Goal: Communication & Community: Answer question/provide support

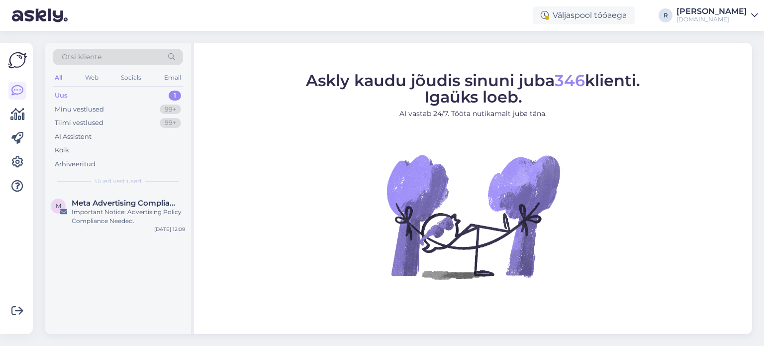
click at [59, 79] on div "All" at bounding box center [58, 77] width 11 height 13
click at [57, 152] on div "Kõik" at bounding box center [62, 150] width 14 height 10
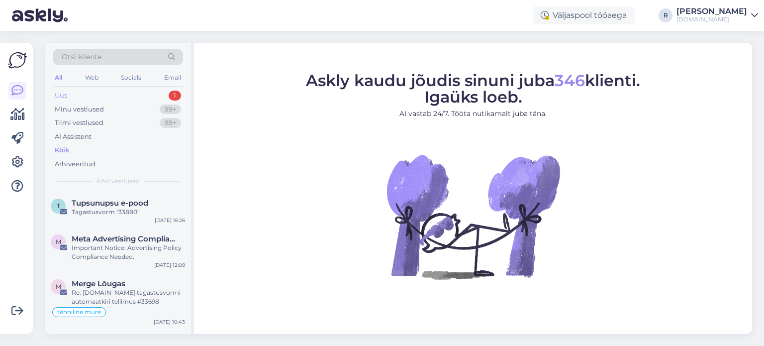
click at [82, 93] on div "Uus 1" at bounding box center [118, 96] width 130 height 14
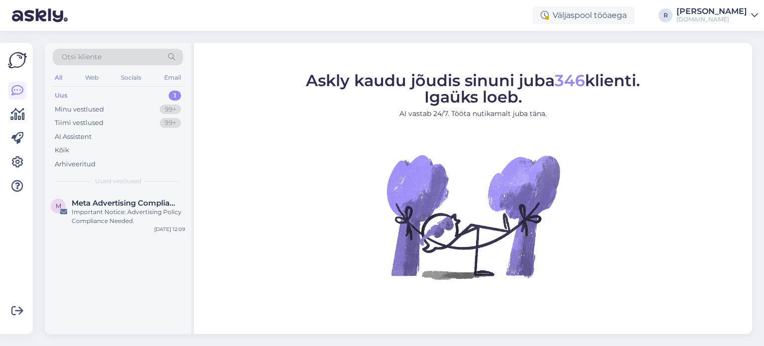
click at [55, 77] on div "All" at bounding box center [58, 77] width 11 height 13
click at [62, 151] on div "Kõik" at bounding box center [62, 150] width 14 height 10
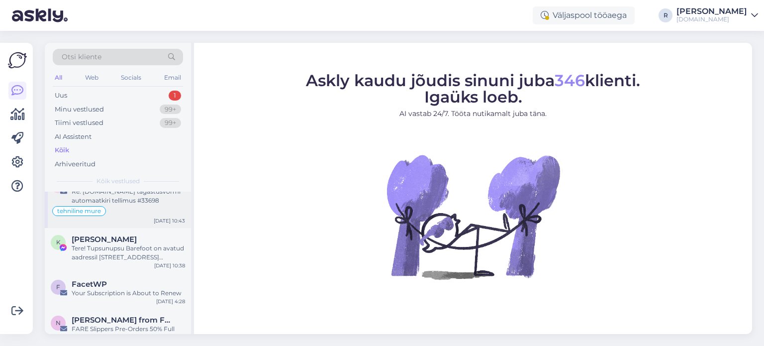
scroll to position [100, 0]
click at [114, 58] on div "Otsi kliente" at bounding box center [118, 57] width 130 height 16
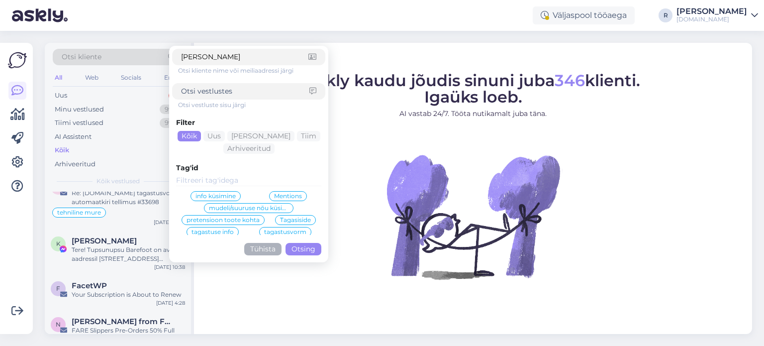
type input "kaspar"
click at [307, 252] on button "Otsing" at bounding box center [304, 249] width 36 height 12
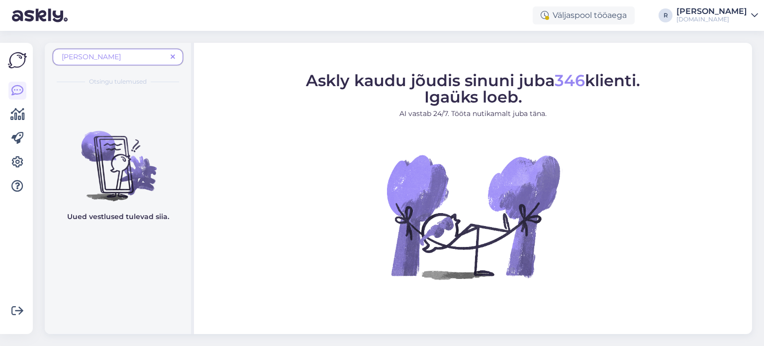
click at [110, 56] on span "kaspar" at bounding box center [114, 57] width 105 height 10
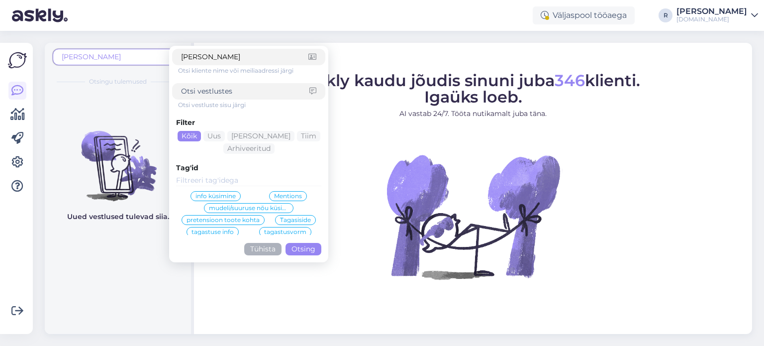
click at [14, 61] on img at bounding box center [17, 60] width 19 height 19
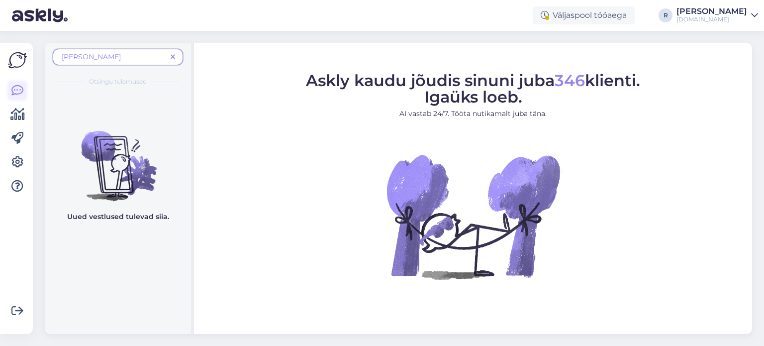
click at [17, 95] on icon at bounding box center [17, 91] width 12 height 12
click at [19, 53] on img at bounding box center [17, 60] width 19 height 19
click at [16, 100] on div at bounding box center [17, 138] width 18 height 113
click at [18, 89] on icon at bounding box center [17, 91] width 12 height 12
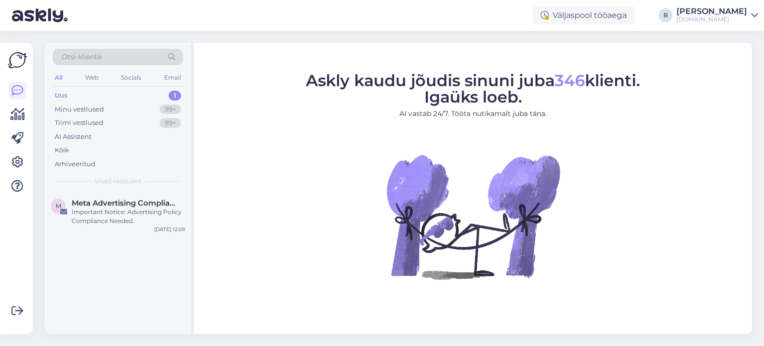
click at [60, 76] on div "All" at bounding box center [58, 77] width 11 height 13
click at [78, 152] on div "Kõik" at bounding box center [118, 150] width 130 height 14
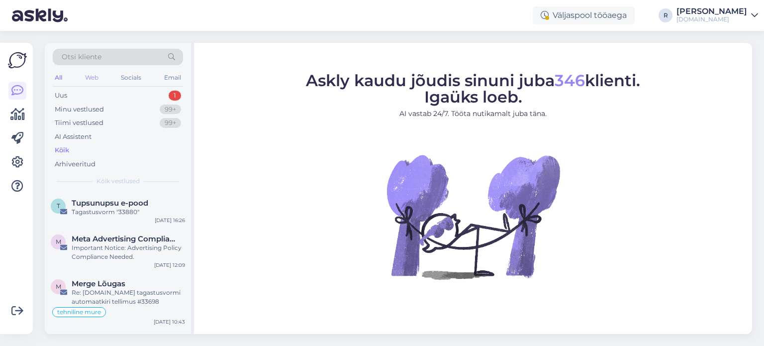
click at [95, 77] on div "Web" at bounding box center [91, 77] width 17 height 13
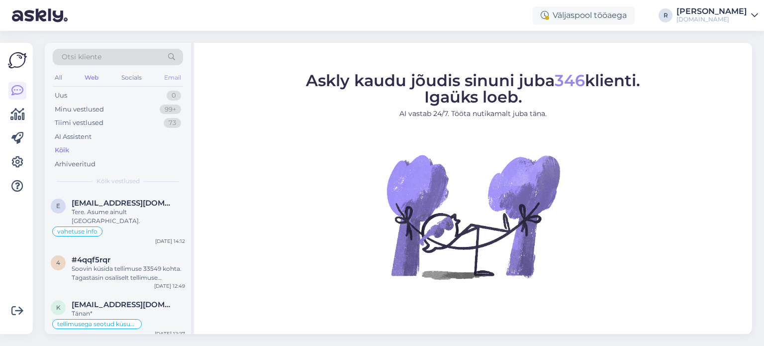
click at [177, 73] on div "Email" at bounding box center [172, 77] width 21 height 13
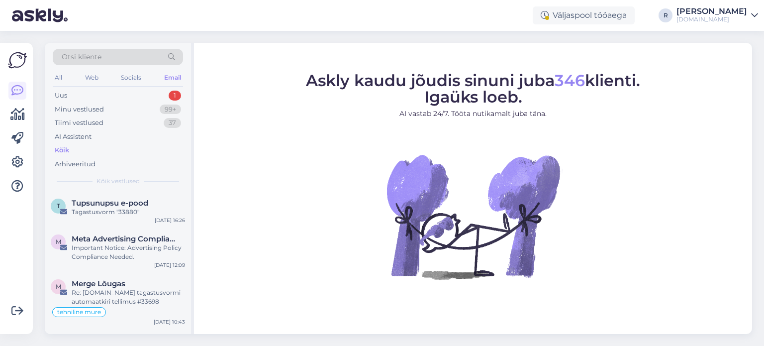
click at [62, 150] on div "Kõik" at bounding box center [62, 150] width 14 height 10
click at [70, 95] on div "Uus 1" at bounding box center [118, 96] width 130 height 14
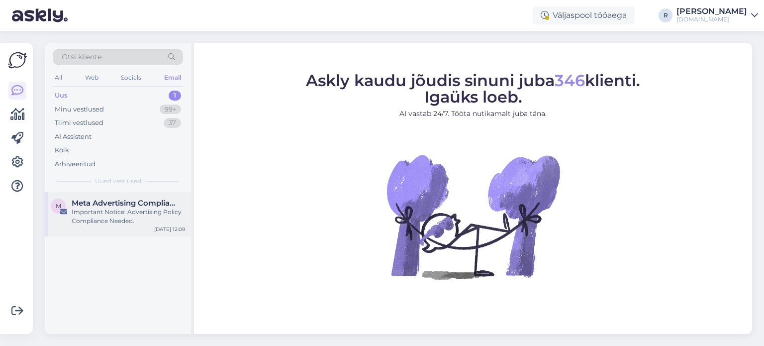
click at [117, 212] on div "Important Notice: Advertising Policy Compliance Needed." at bounding box center [128, 217] width 113 height 18
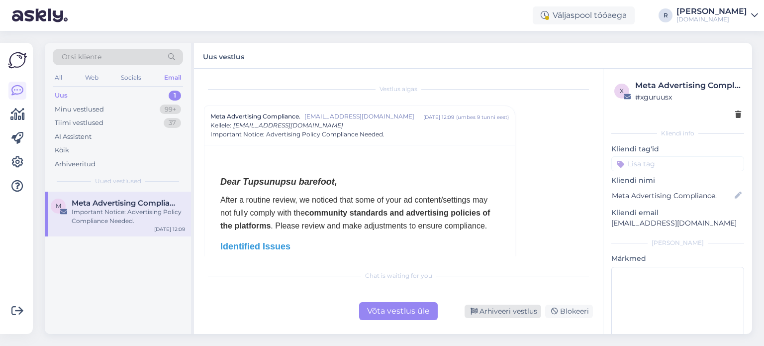
click at [502, 314] on div "Arhiveeri vestlus" at bounding box center [503, 311] width 77 height 13
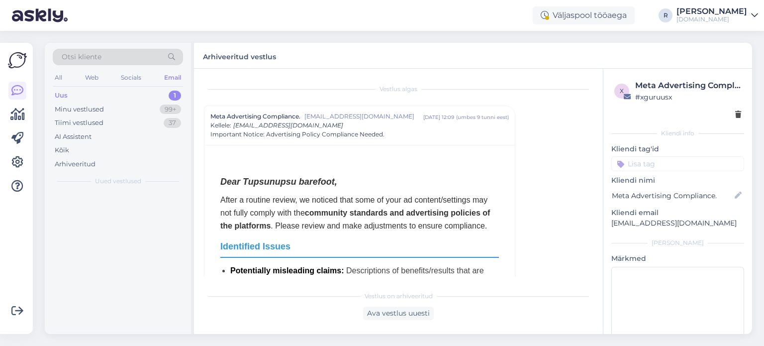
scroll to position [27, 0]
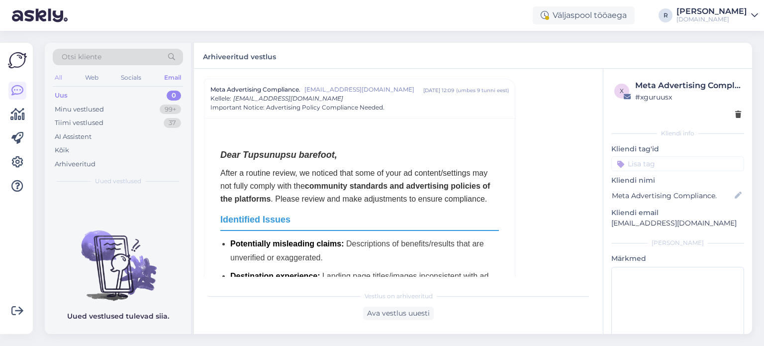
click at [58, 76] on div "All" at bounding box center [58, 77] width 11 height 13
click at [63, 99] on div "Uus" at bounding box center [61, 96] width 13 height 10
click at [65, 110] on div "Minu vestlused" at bounding box center [79, 110] width 49 height 10
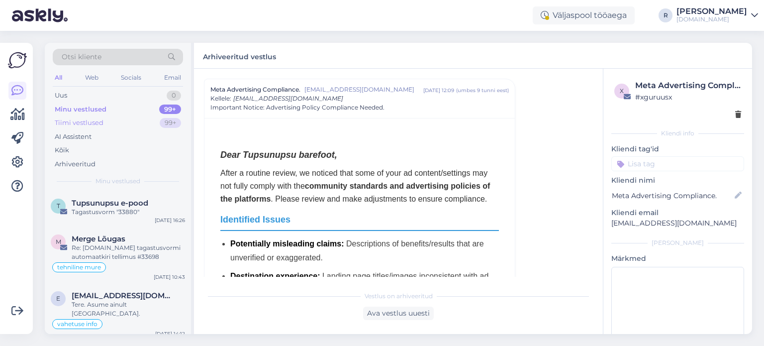
click at [66, 120] on div "Tiimi vestlused" at bounding box center [79, 123] width 49 height 10
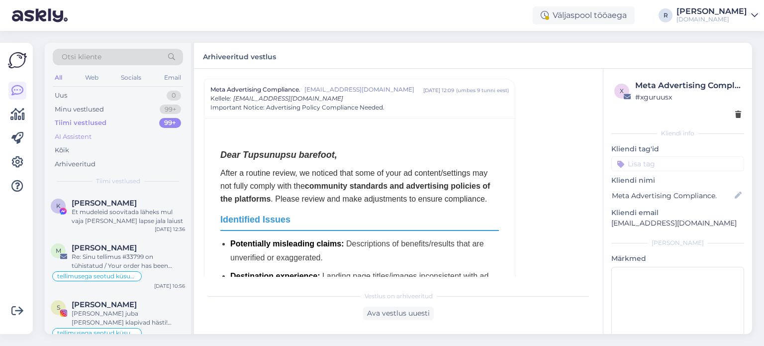
click at [66, 138] on div "AI Assistent" at bounding box center [73, 137] width 37 height 10
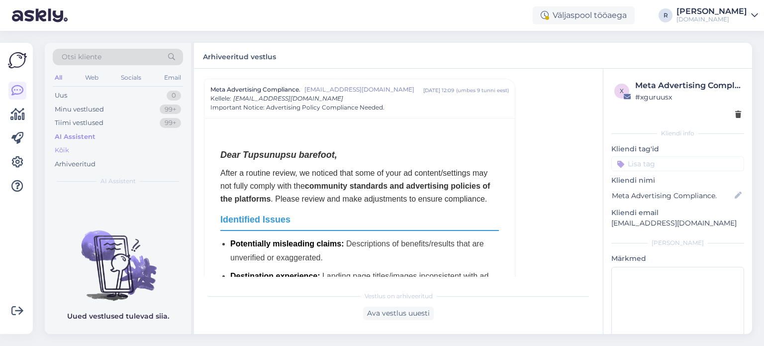
click at [67, 151] on div "Kõik" at bounding box center [62, 150] width 14 height 10
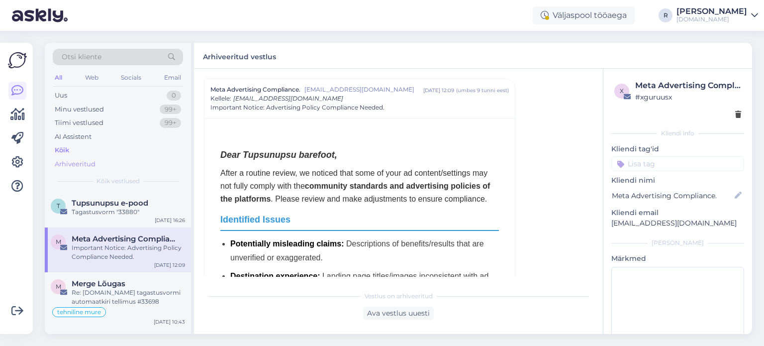
click at [82, 168] on div "Arhiveeritud" at bounding box center [75, 164] width 41 height 10
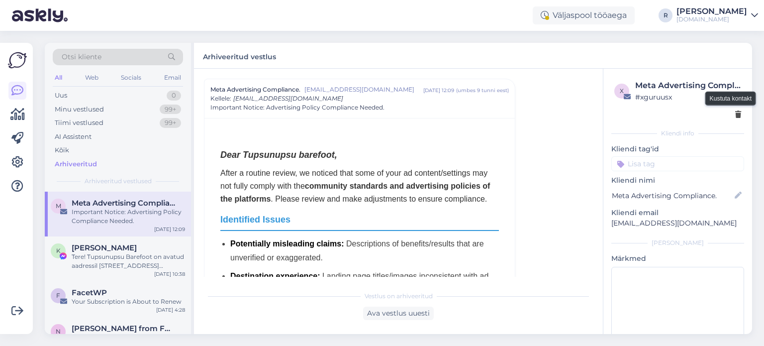
click at [736, 113] on icon at bounding box center [739, 114] width 6 height 7
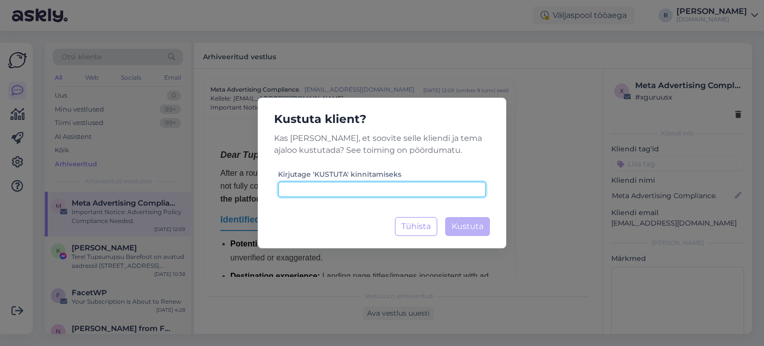
click at [364, 183] on input at bounding box center [382, 189] width 208 height 15
type input "kustuta"
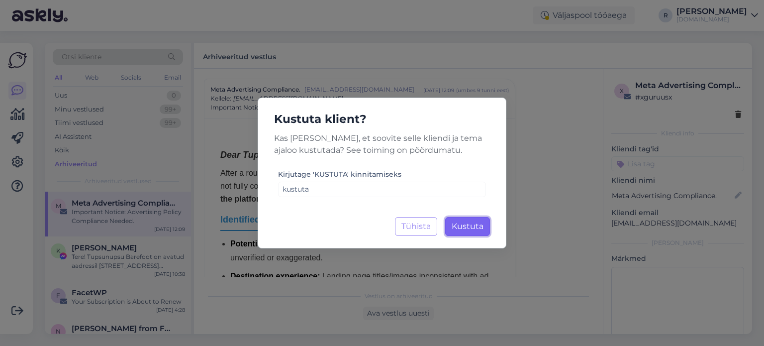
click at [463, 229] on span "Kustuta" at bounding box center [468, 225] width 32 height 9
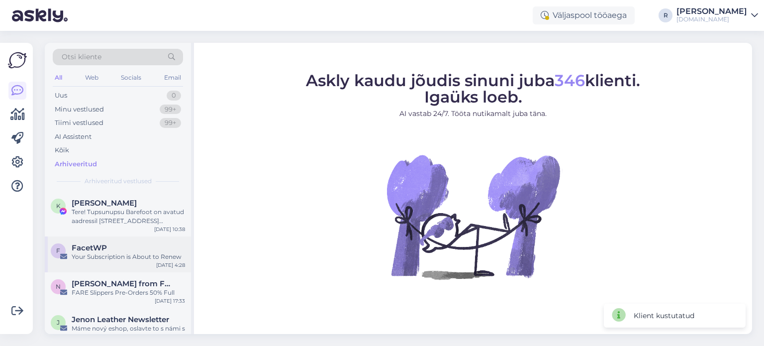
drag, startPoint x: 125, startPoint y: 255, endPoint x: 150, endPoint y: 246, distance: 26.4
click at [125, 255] on div "Your Subscription is About to Renew" at bounding box center [128, 256] width 113 height 9
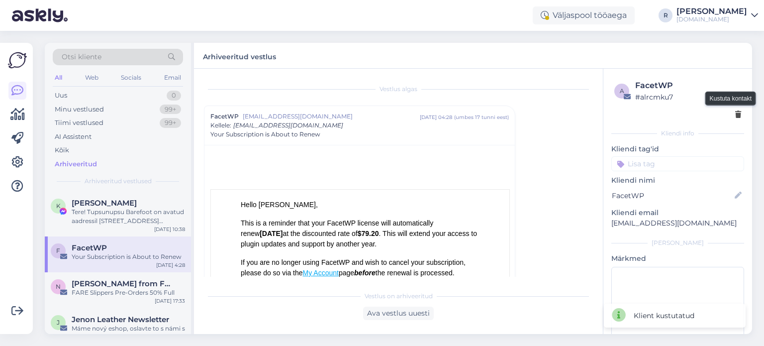
click at [736, 117] on icon at bounding box center [739, 114] width 6 height 7
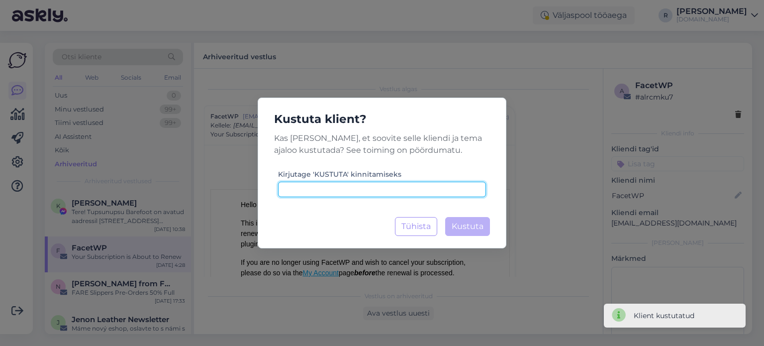
click at [418, 194] on input at bounding box center [382, 189] width 208 height 15
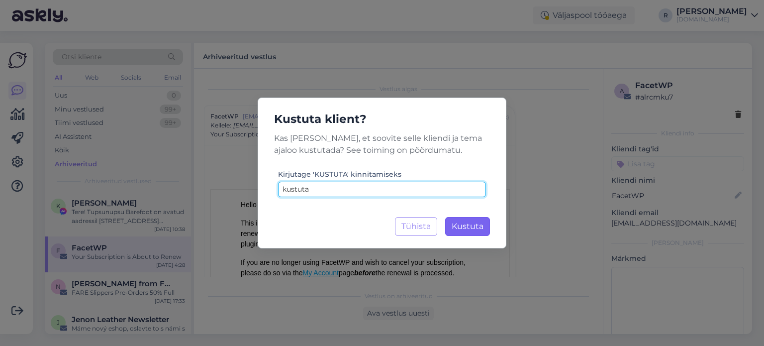
type input "kustuta"
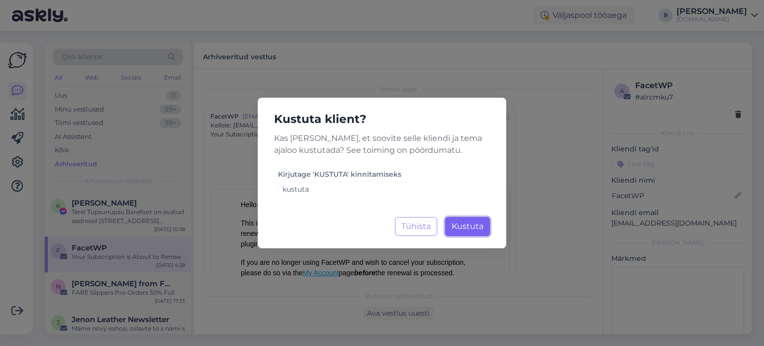
click at [465, 222] on span "Kustuta" at bounding box center [468, 225] width 32 height 9
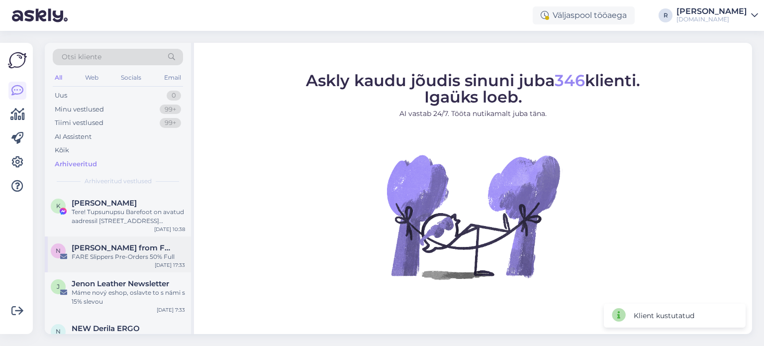
click at [97, 243] on span "[PERSON_NAME] from FARE | Traditional Czech shoes" at bounding box center [124, 247] width 104 height 9
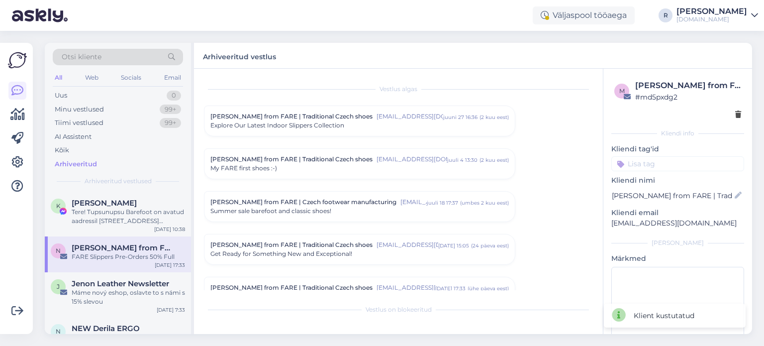
scroll to position [57, 0]
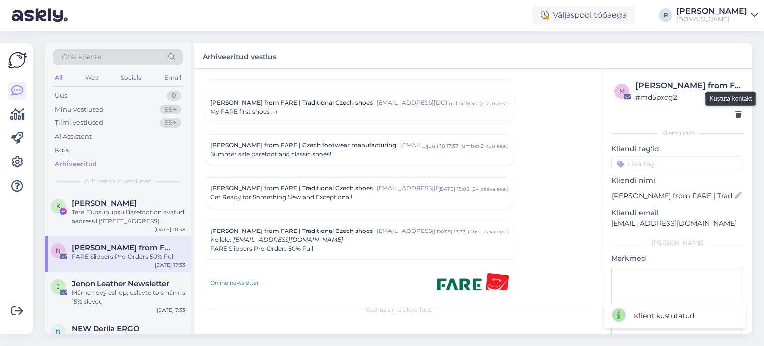
click at [736, 109] on div at bounding box center [739, 114] width 6 height 10
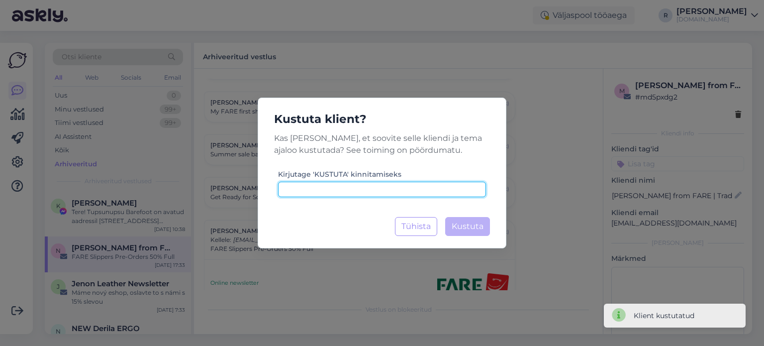
click at [354, 191] on input at bounding box center [382, 189] width 208 height 15
type input "kustuta"
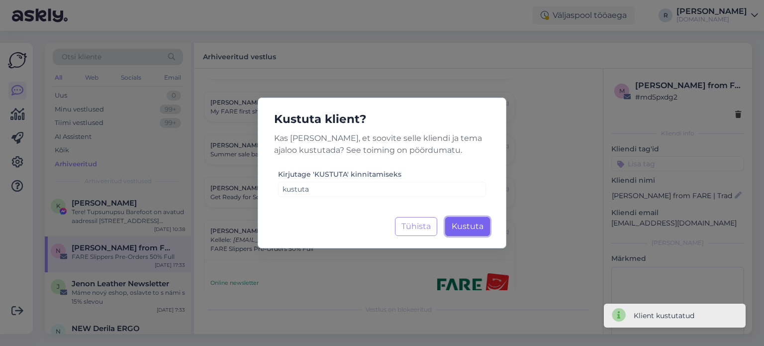
click at [472, 224] on span "Kustuta" at bounding box center [468, 225] width 32 height 9
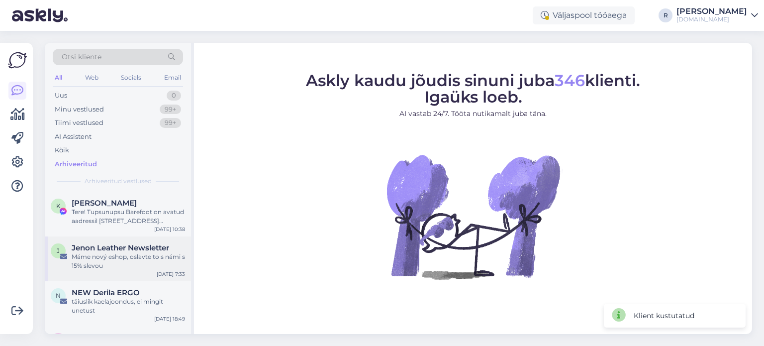
click at [124, 240] on div "J Jenon Leather Newsletter Máme nový eshop, oslavte to s námi s 15% slevou [DAT…" at bounding box center [118, 258] width 146 height 45
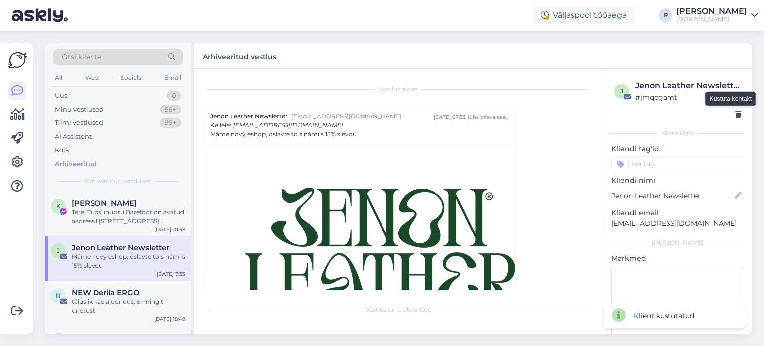
click at [736, 115] on icon at bounding box center [739, 114] width 6 height 7
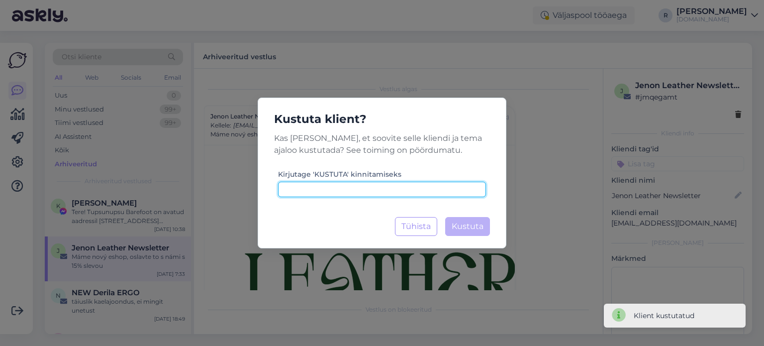
click at [415, 191] on input at bounding box center [382, 189] width 208 height 15
type input "kustuta"
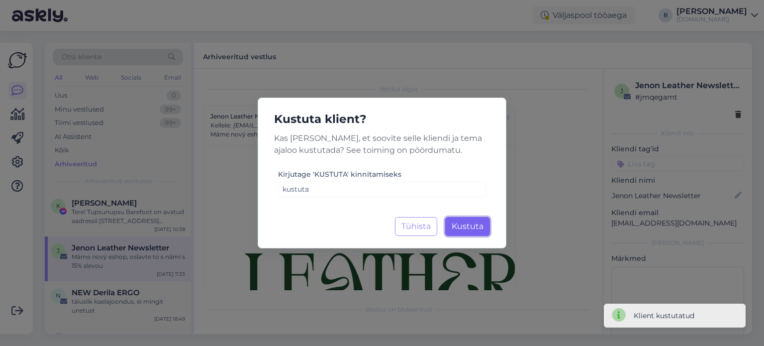
click at [472, 220] on button "Kustuta Laadimine..." at bounding box center [467, 226] width 45 height 19
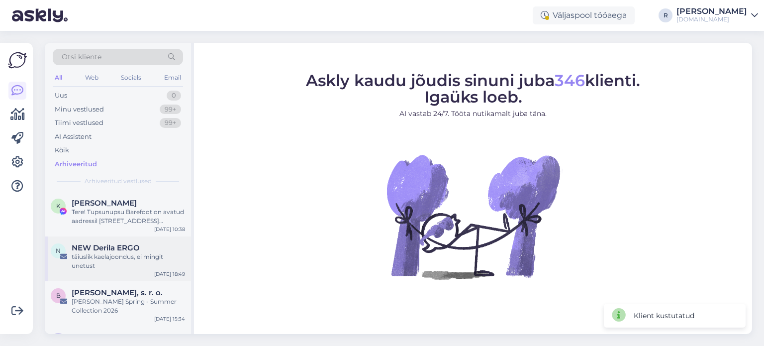
click at [90, 254] on div "täiuslik kaelajoondus, ei mingit unetust" at bounding box center [128, 261] width 113 height 18
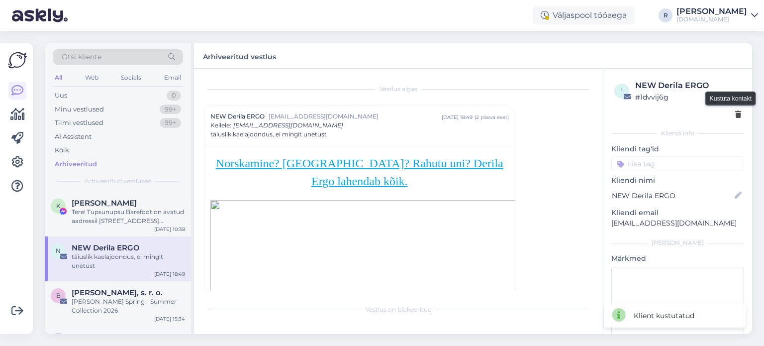
click at [736, 114] on icon at bounding box center [739, 114] width 6 height 7
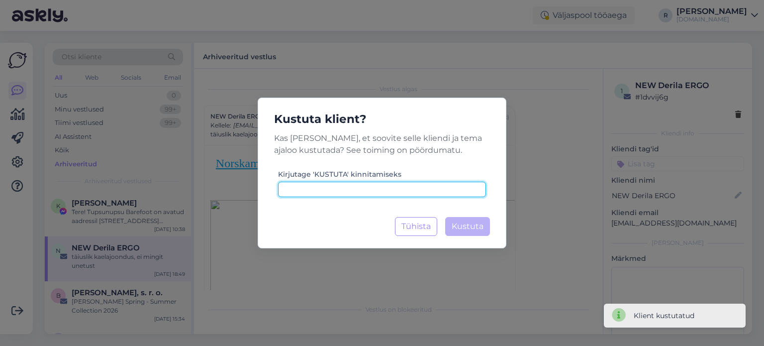
click at [396, 183] on input at bounding box center [382, 189] width 208 height 15
type input "kustuta"
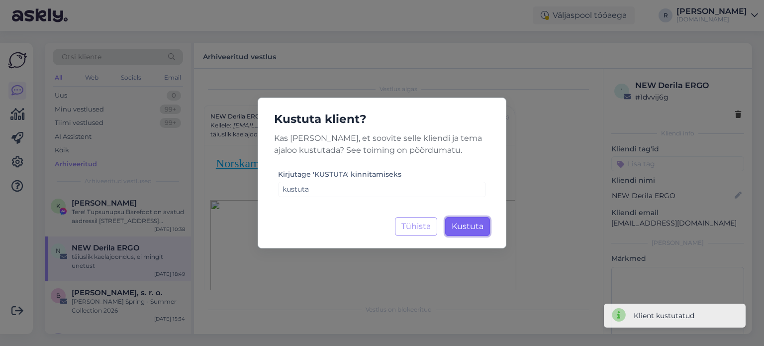
click at [463, 226] on span "Kustuta" at bounding box center [468, 225] width 32 height 9
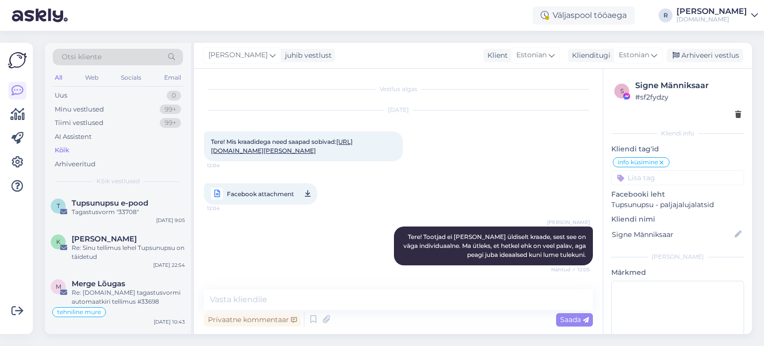
scroll to position [398, 0]
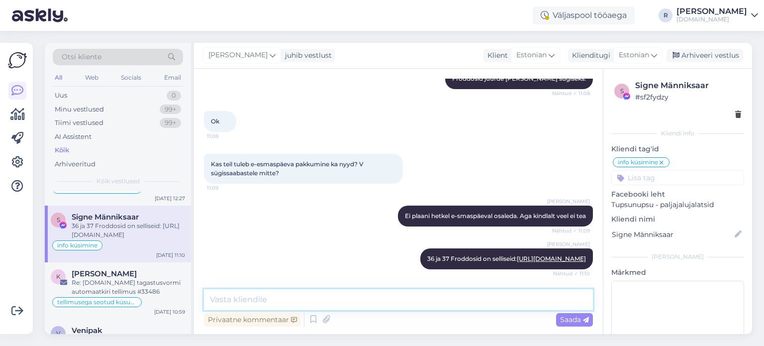
click at [377, 299] on textarea at bounding box center [398, 299] width 389 height 21
click at [272, 300] on textarea "Me ikkagi teem ehomme ühe pakkumise." at bounding box center [398, 299] width 389 height 21
click at [412, 305] on textarea "Me ikkagi teeme homme ühe pakkumise." at bounding box center [398, 299] width 389 height 21
type textarea "Me ikkagi teeme homme ühe pakkumise. Täpsem info tileb hommikul uudiskirja"
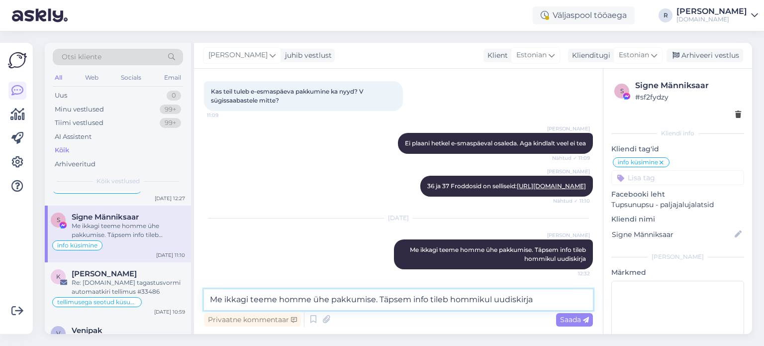
scroll to position [1954, 0]
drag, startPoint x: 484, startPoint y: 262, endPoint x: 450, endPoint y: 260, distance: 33.9
click at [452, 260] on div "Reene Me ikkagi teeme homme ühe pakkumise. Täpsem info tileb hommikul uudiskirj…" at bounding box center [493, 254] width 199 height 30
click at [518, 254] on div "Reene Me ikkagi teeme homme ühe pakkumise. Täpsem info tileb hommikul uudiskirj…" at bounding box center [493, 254] width 199 height 30
click at [519, 254] on div "Reene Me ikkagi teeme homme ühe pakkumise. Täpsem info tileb hommikul uudiskirj…" at bounding box center [493, 254] width 199 height 30
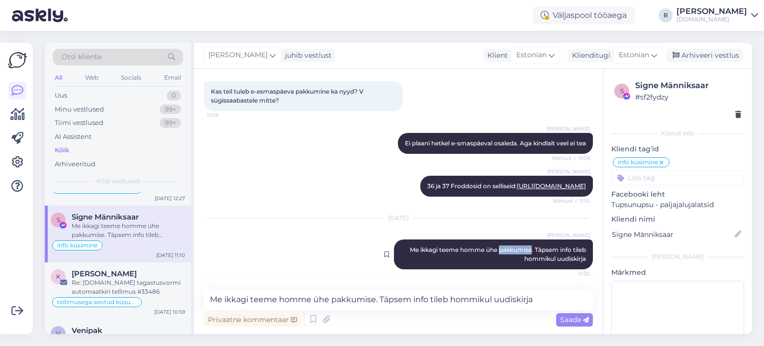
click at [519, 254] on div "Reene Me ikkagi teeme homme ühe pakkumise. Täpsem info tileb hommikul uudiskirj…" at bounding box center [493, 254] width 199 height 30
click at [385, 256] on icon at bounding box center [387, 254] width 4 height 6
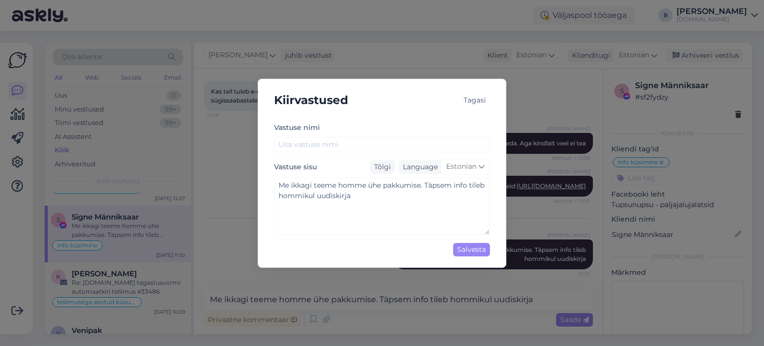
click at [481, 98] on div "Tagasi" at bounding box center [475, 100] width 30 height 13
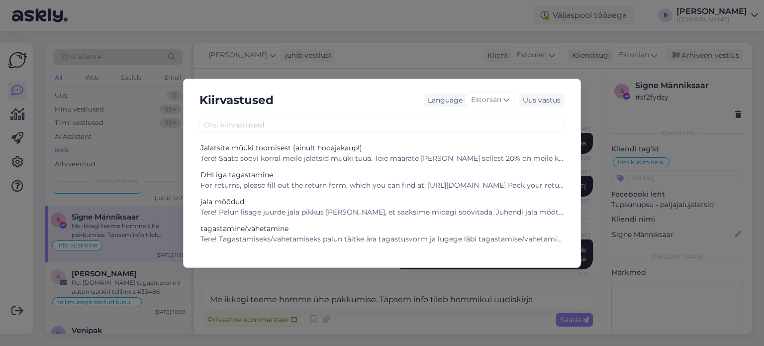
click at [396, 287] on div "Kiirvastused Language Estonian Uus vastus Jalatsite müüki toomisest (ainult hoo…" at bounding box center [382, 173] width 764 height 346
